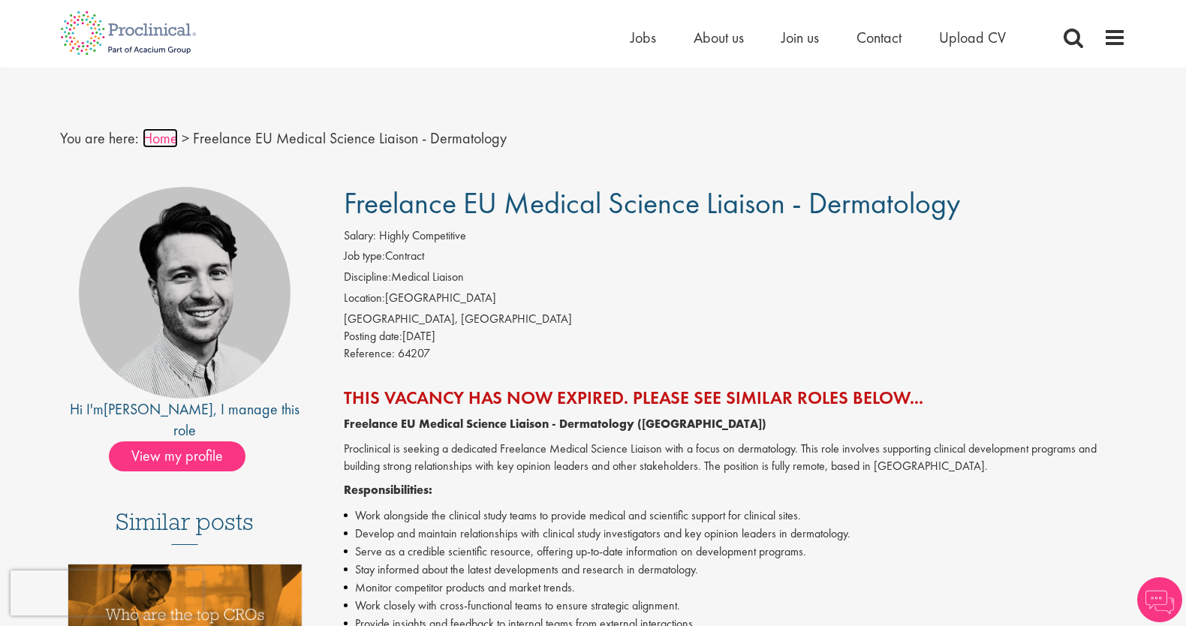
click at [169, 138] on link "Home" at bounding box center [160, 138] width 35 height 20
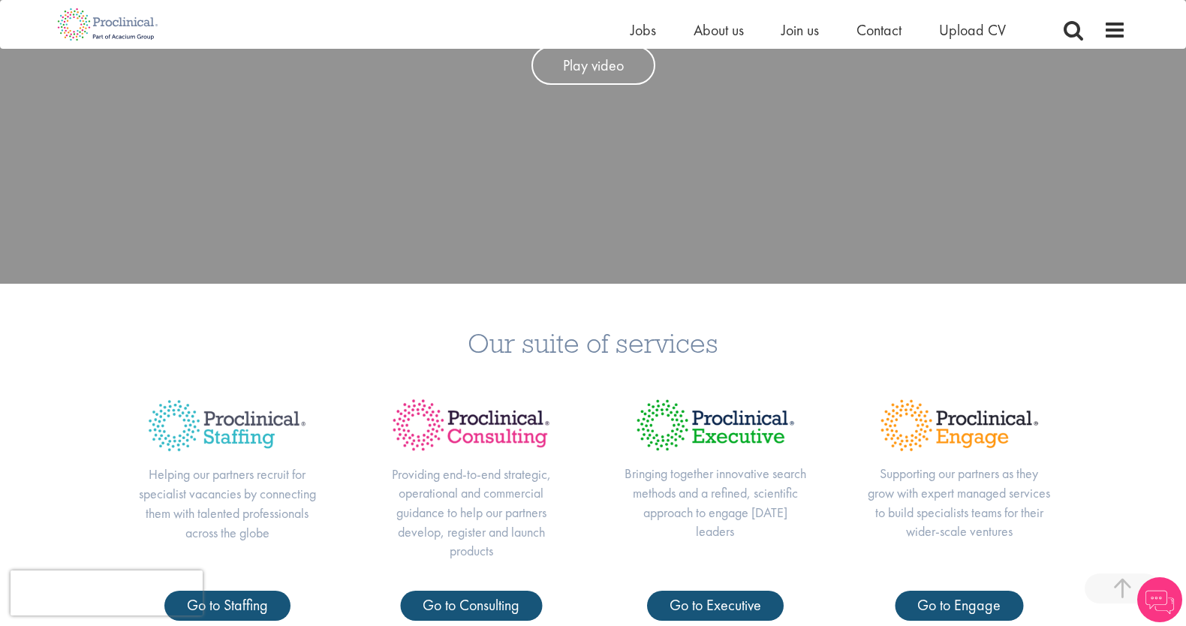
scroll to position [672, 0]
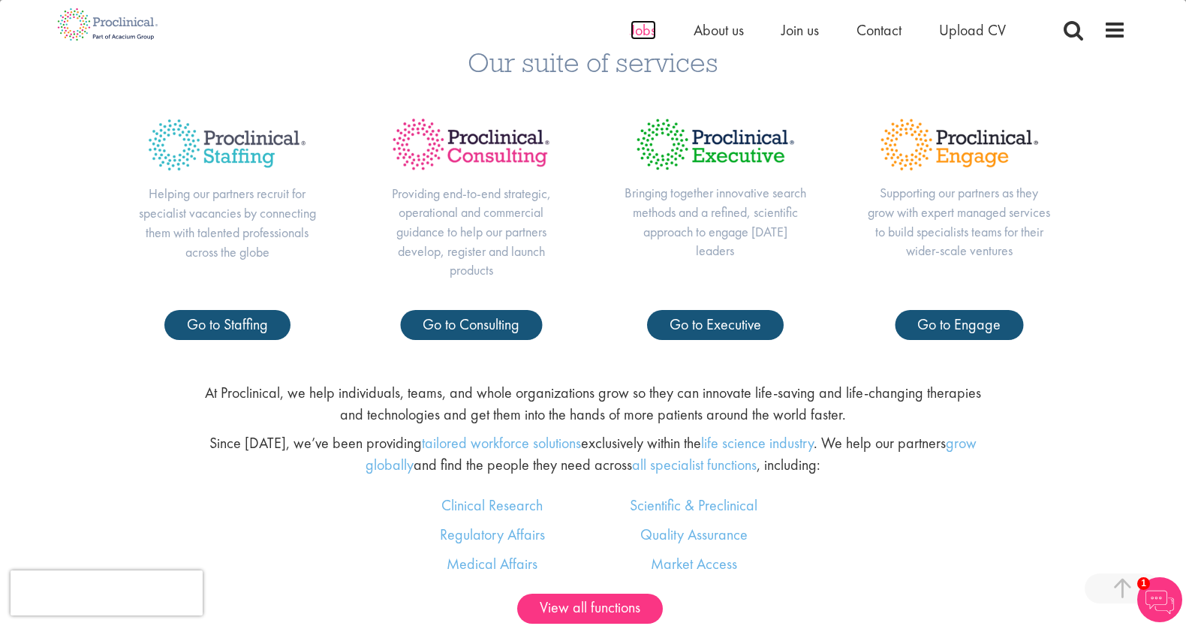
click at [644, 38] on span "Jobs" at bounding box center [644, 30] width 26 height 20
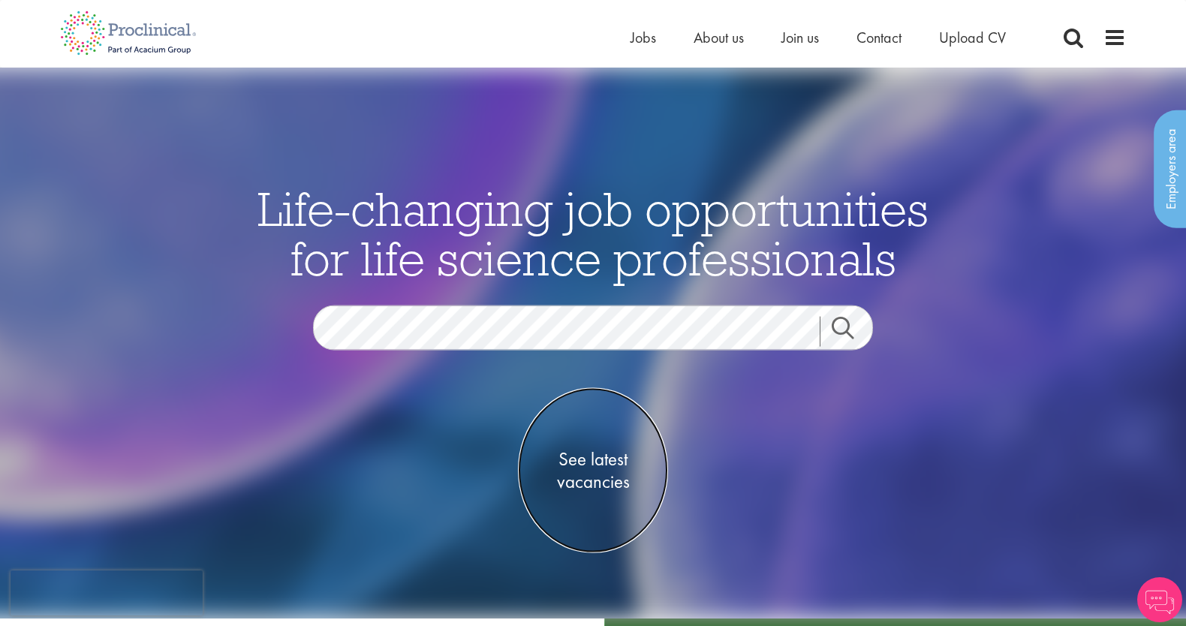
click at [603, 455] on span "See latest vacancies" at bounding box center [593, 470] width 150 height 45
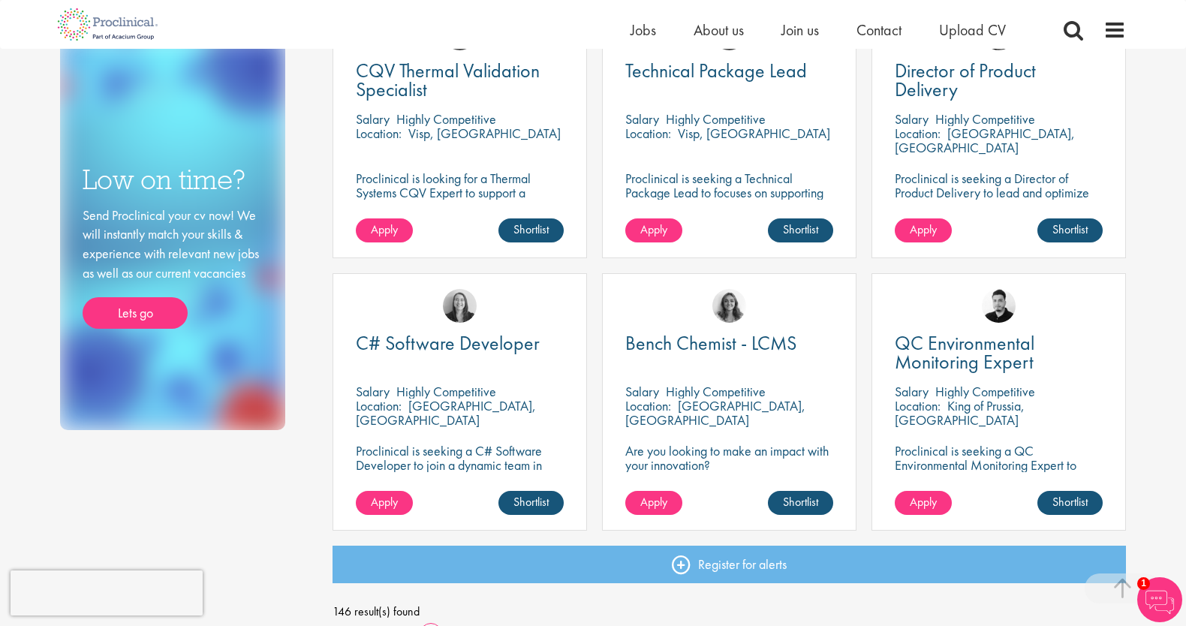
scroll to position [960, 0]
